Goal: Book appointment/travel/reservation

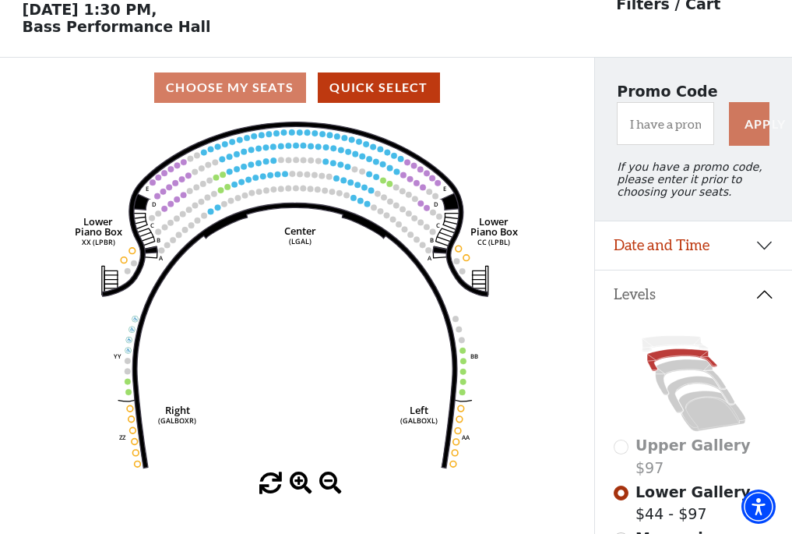
scroll to position [72, 0]
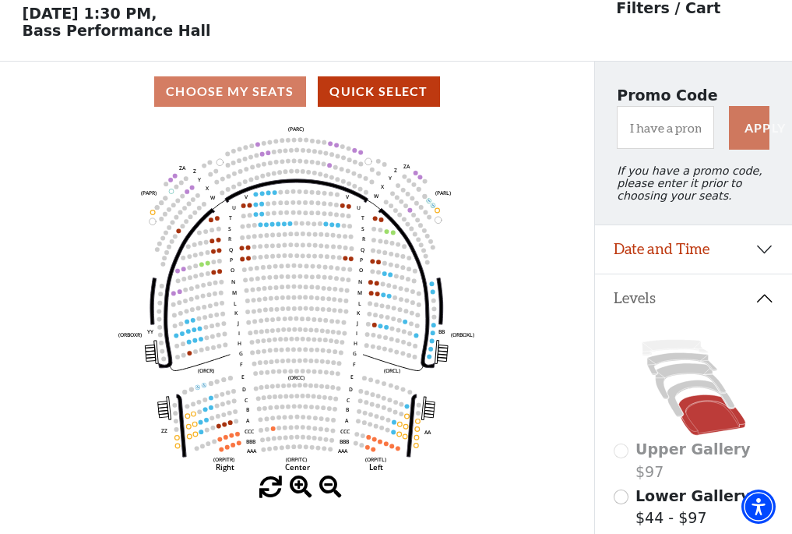
scroll to position [72, 0]
